Goal: Transaction & Acquisition: Purchase product/service

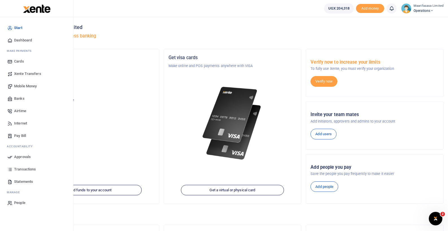
click at [28, 86] on span "Mobile Money" at bounding box center [25, 87] width 23 height 6
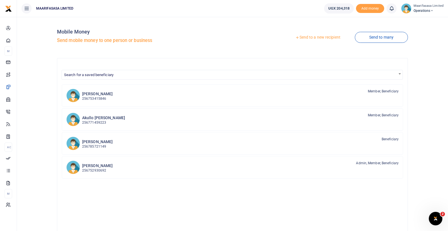
click at [308, 37] on link "Send to a new recipient" at bounding box center [318, 37] width 74 height 10
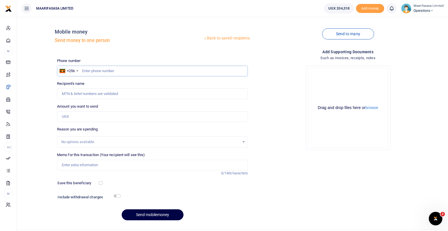
click at [168, 70] on input "text" at bounding box center [152, 71] width 191 height 11
type input "777777735"
type input "Emmmanuel Omuut"
type input "7777777350"
type input "777777350"
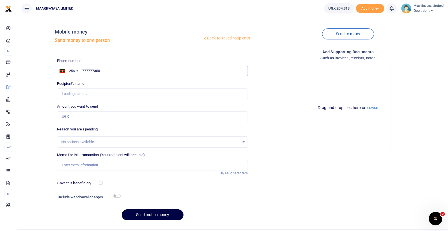
type input "Hillary Abiku"
type input "777773500"
type input "Lovincer Kobuyonjo"
type input "777777735"
type input "Emmmanuel Omuut"
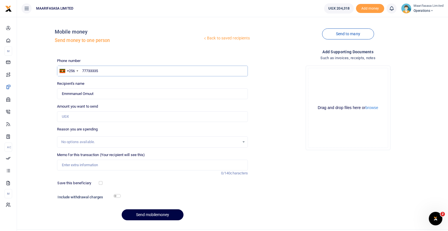
type input "777333350"
type input "Moses Okwir Benson"
type input "777333350"
click at [130, 59] on div "Phone number +256 Uganda +256 777333350 Phone is required." at bounding box center [152, 67] width 191 height 18
click at [80, 116] on input "Amount you want to send" at bounding box center [152, 116] width 191 height 11
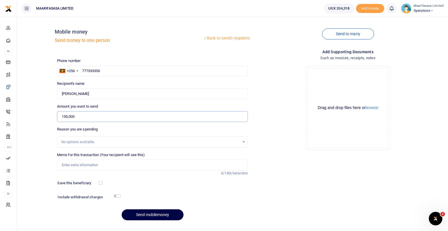
type input "150,000"
click at [106, 164] on input "Memo for this transaction (Your recipient will see this)" at bounding box center [152, 165] width 191 height 11
type input "Transport Refund"
click at [43, 183] on div "Back to saved recipients Mobile money Send money to one person Send to many Pho…" at bounding box center [232, 123] width 426 height 204
click at [119, 196] on input "checkbox" at bounding box center [116, 196] width 7 height 4
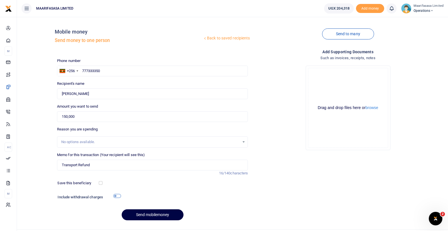
checkbox input "true"
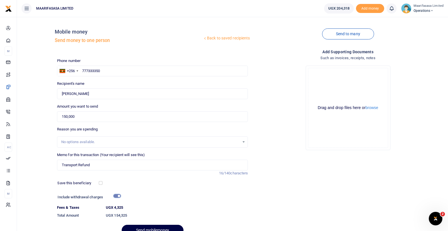
scroll to position [28, 0]
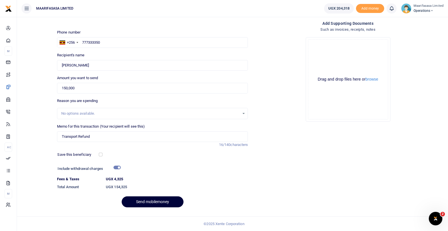
click at [157, 201] on button "Send mobilemoney" at bounding box center [153, 202] width 62 height 11
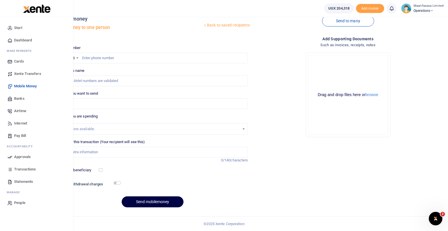
click at [20, 155] on span "Approvals" at bounding box center [22, 157] width 17 height 6
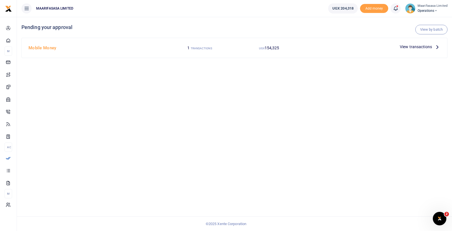
click at [425, 50] on span "View transactions" at bounding box center [416, 47] width 32 height 6
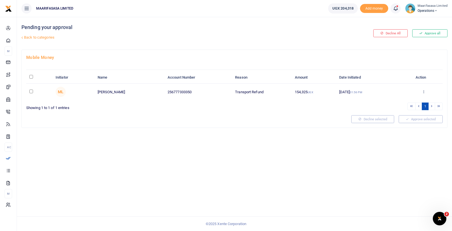
click at [31, 92] on input "checkbox" at bounding box center [31, 92] width 4 height 4
checkbox input "true"
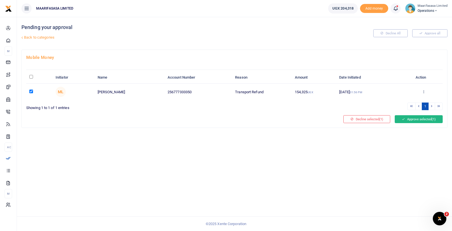
click at [406, 120] on button "Approve selected (1)" at bounding box center [419, 119] width 48 height 8
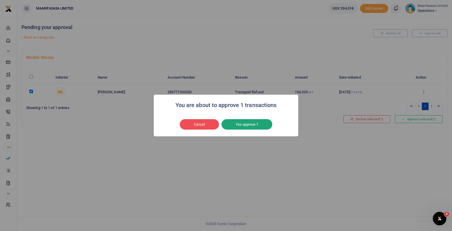
click at [243, 124] on button "Yes approve 1" at bounding box center [247, 124] width 51 height 11
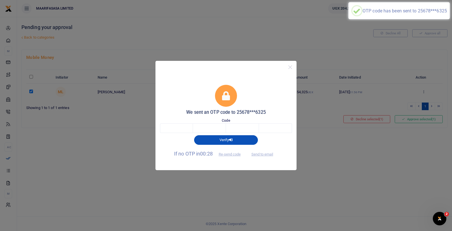
click at [260, 153] on span "Send to email" at bounding box center [262, 154] width 31 height 6
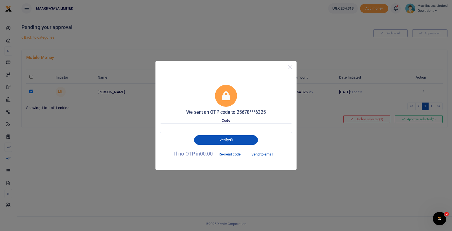
click at [263, 154] on button "Send to email" at bounding box center [262, 155] width 31 height 10
click at [178, 129] on input "text" at bounding box center [176, 129] width 33 height 10
type input "1"
type input "8"
type input "4"
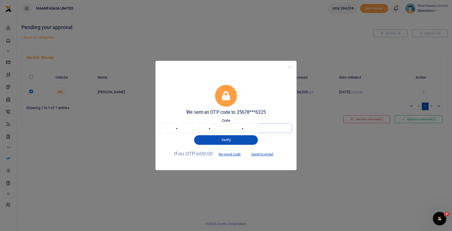
type input "5"
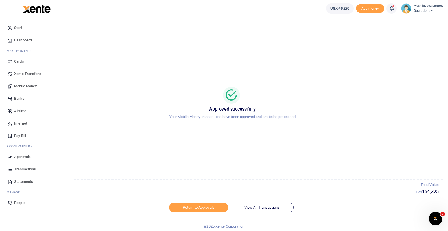
click at [24, 40] on span "Dashboard" at bounding box center [23, 41] width 18 height 6
